Goal: Task Accomplishment & Management: Manage account settings

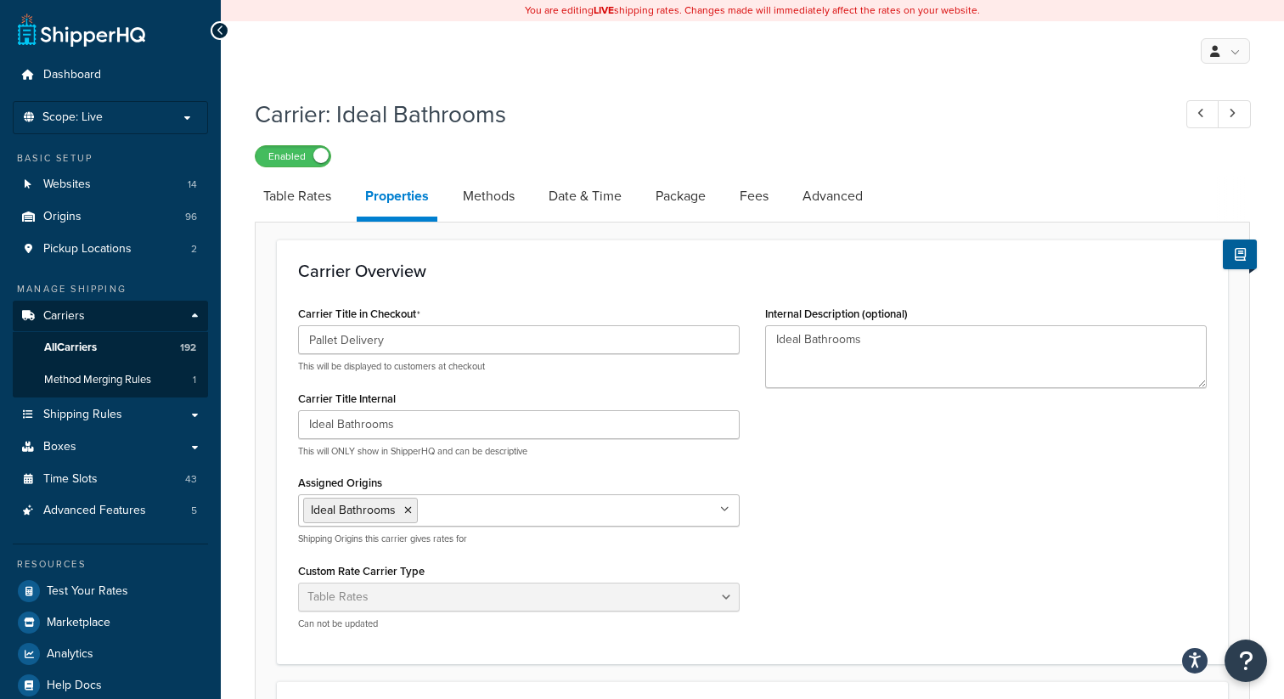
select select "HIGHEST"
click at [76, 347] on span "All Carriers" at bounding box center [70, 348] width 53 height 14
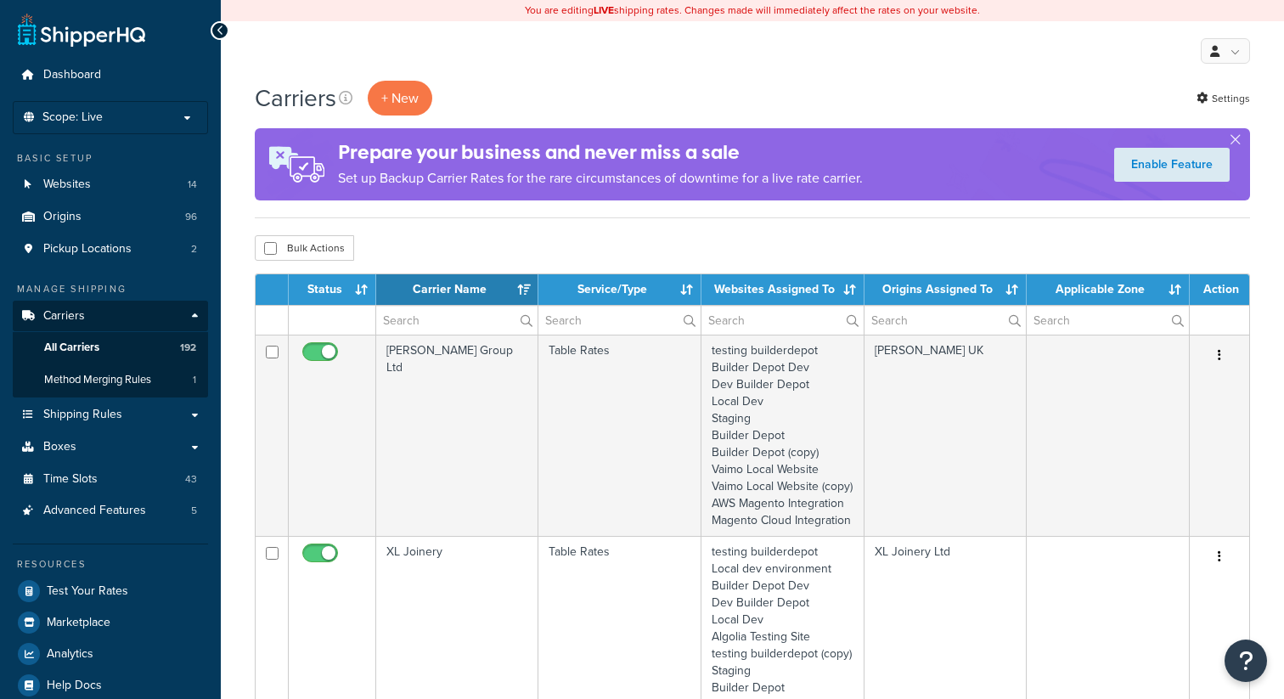
select select "15"
click at [437, 318] on input "text" at bounding box center [456, 320] width 161 height 29
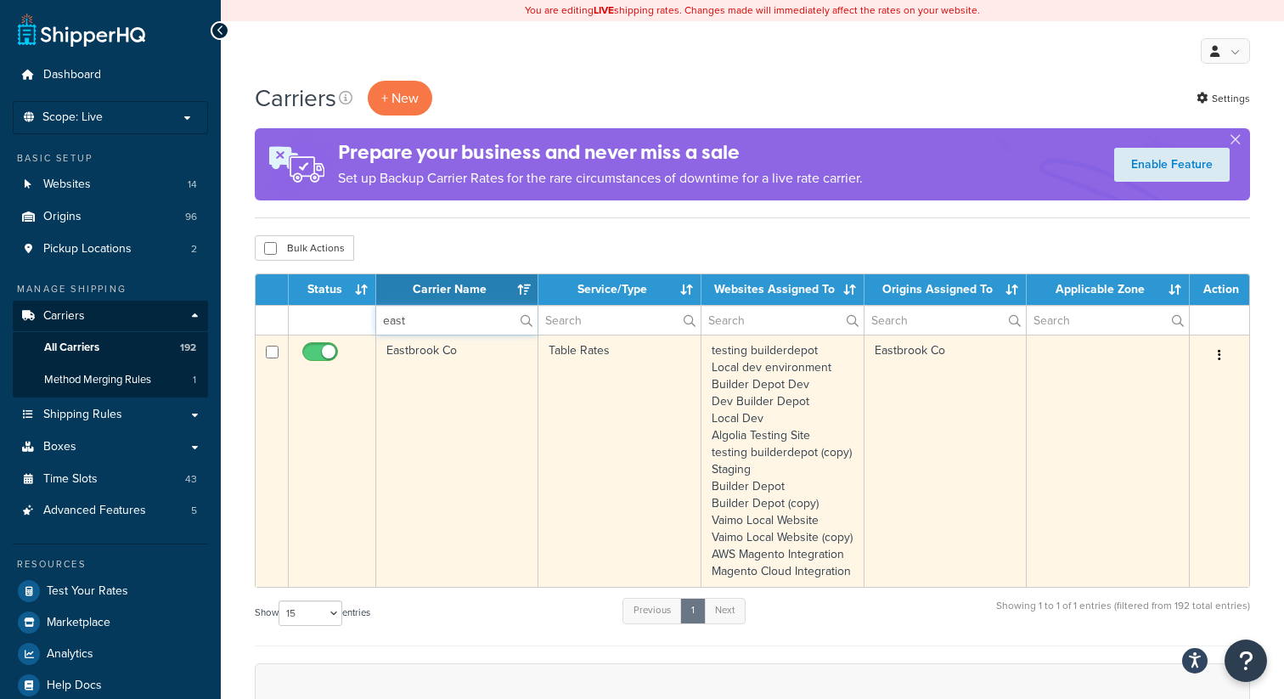
type input "east"
click at [1219, 358] on icon "button" at bounding box center [1219, 355] width 3 height 12
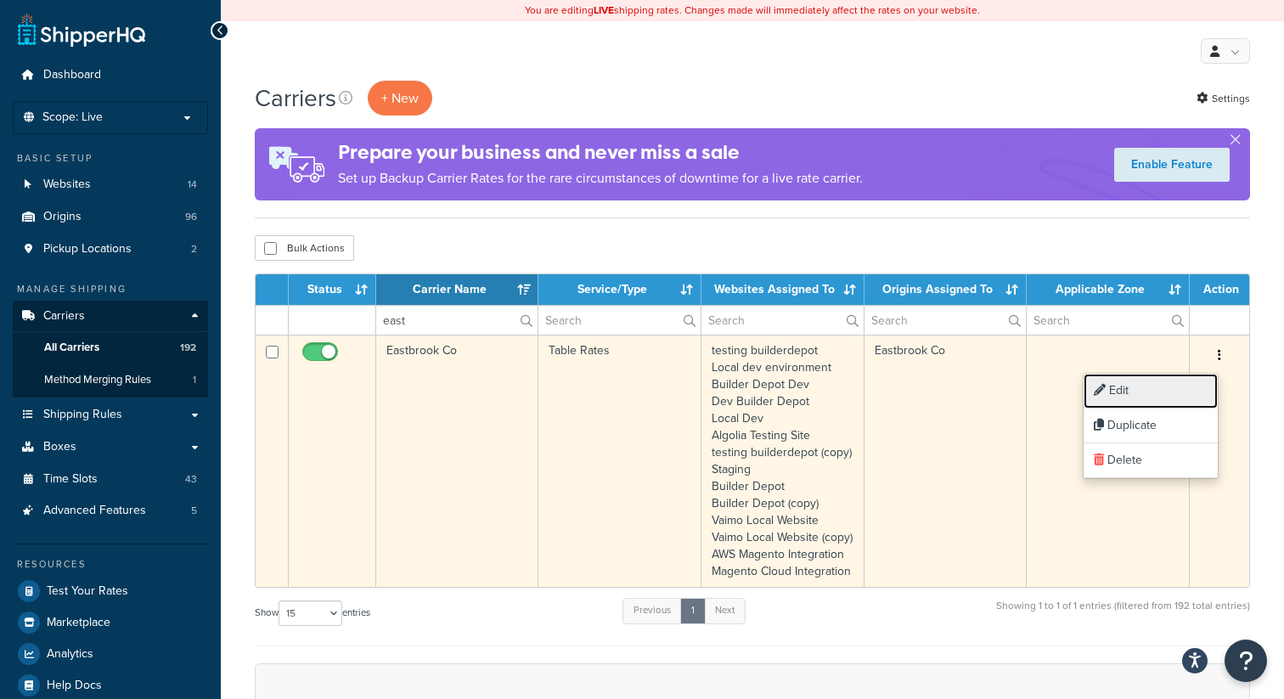
click at [1160, 384] on link "Edit" at bounding box center [1151, 391] width 134 height 35
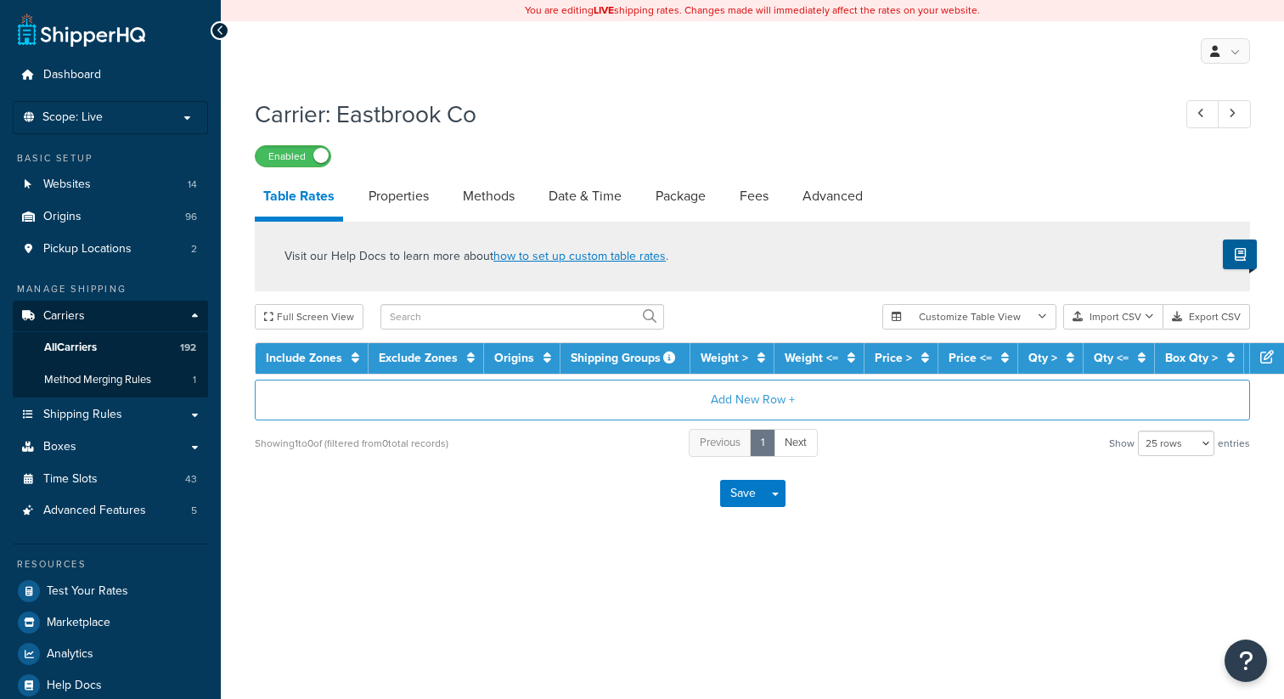
select select "25"
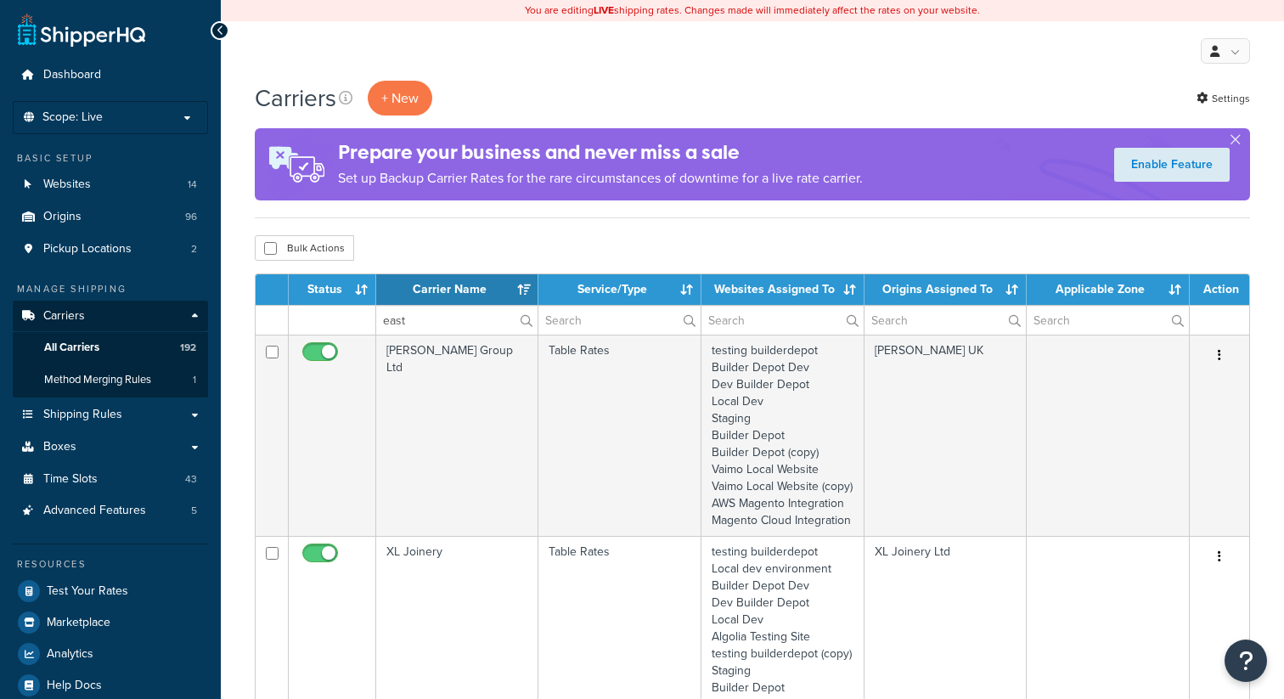
select select "15"
click at [448, 327] on input "east" at bounding box center [456, 320] width 161 height 29
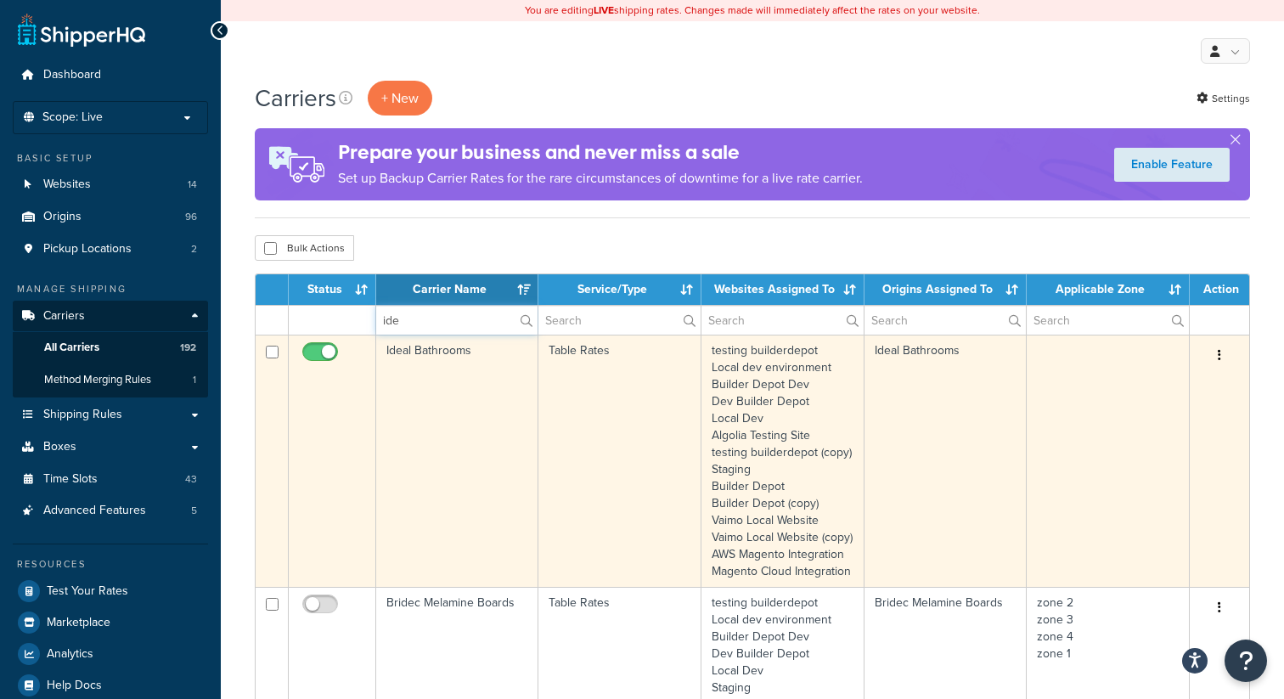
type input "ide"
click at [1223, 358] on button "button" at bounding box center [1220, 355] width 24 height 27
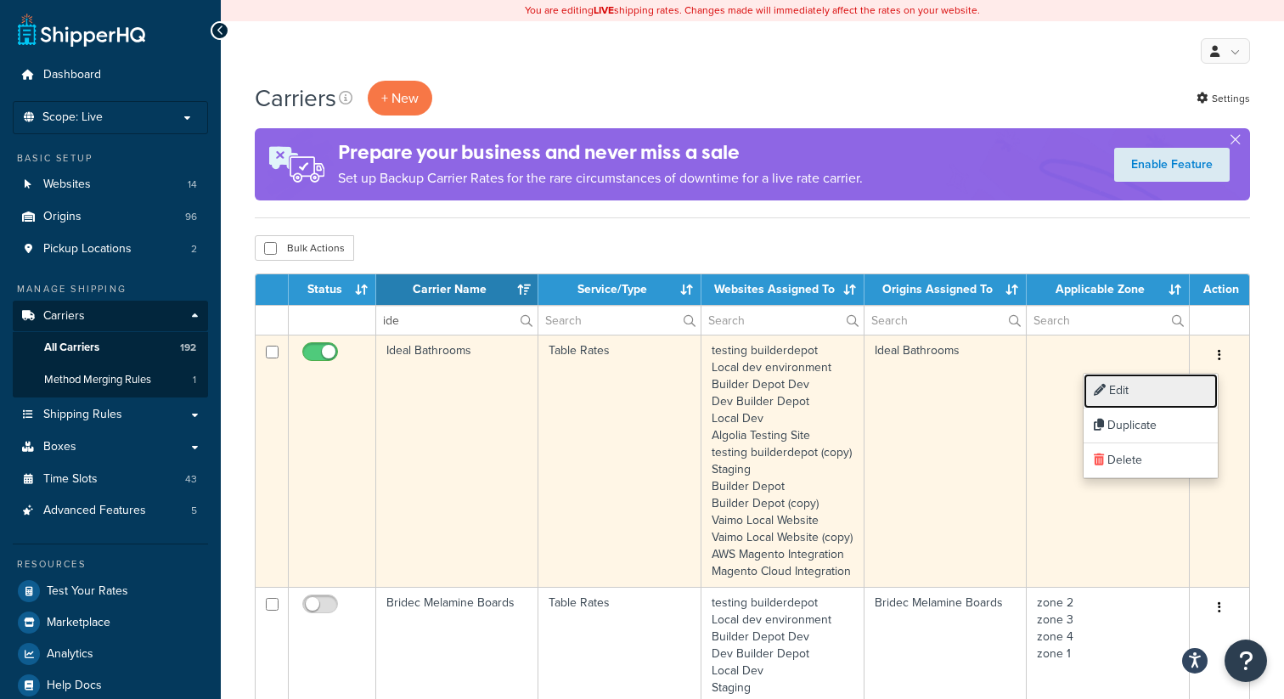
click at [1164, 386] on link "Edit" at bounding box center [1151, 391] width 134 height 35
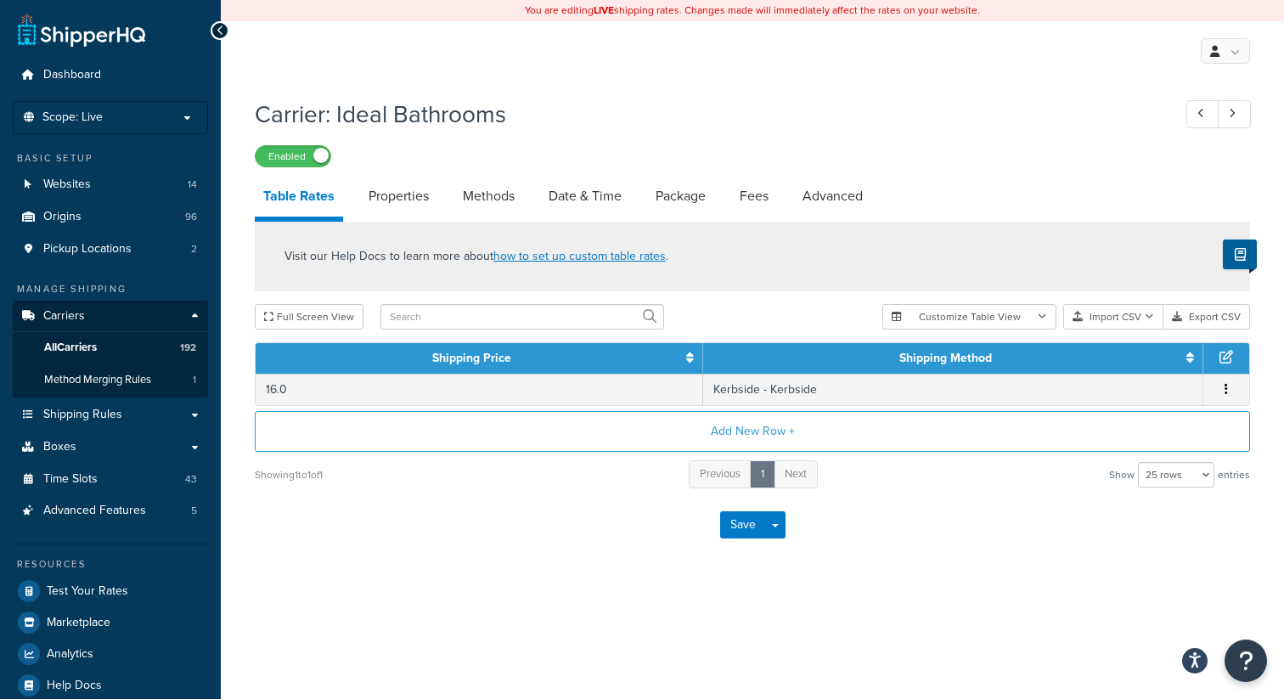
select select "25"
